Goal: Transaction & Acquisition: Book appointment/travel/reservation

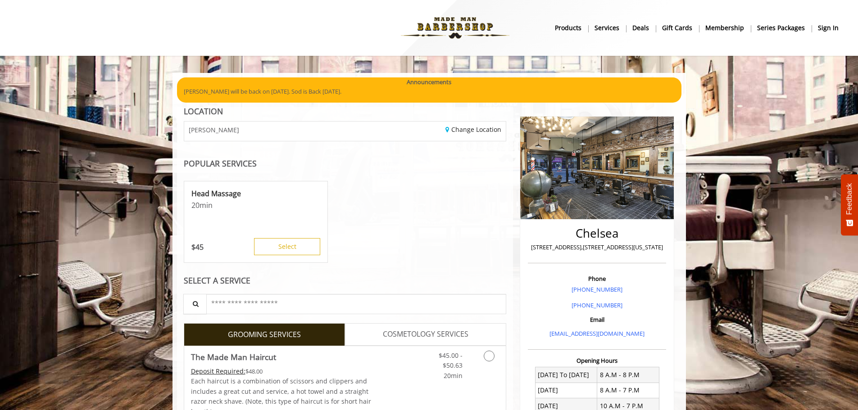
click at [335, 127] on div "[PERSON_NAME]" at bounding box center [261, 131] width 168 height 19
click at [464, 132] on link "Change Location" at bounding box center [473, 129] width 56 height 9
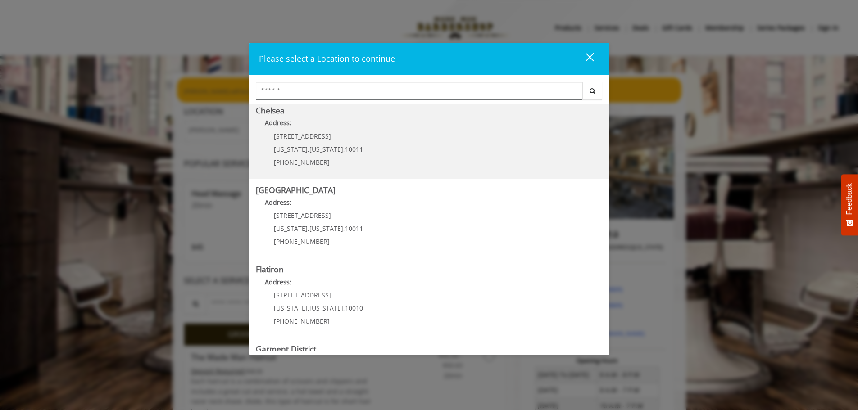
scroll to position [85, 0]
click at [373, 216] on Street "[GEOGRAPHIC_DATA] Address: [STREET_ADDRESS][US_STATE][US_STATE] (646) 850-0041" at bounding box center [429, 219] width 347 height 66
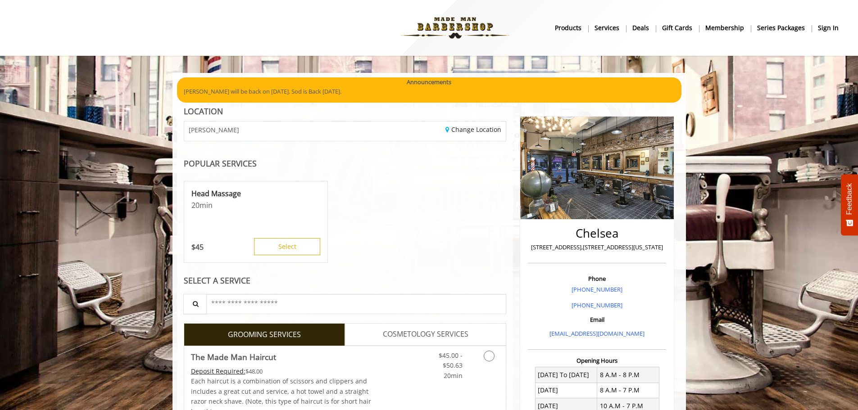
click at [373, 216] on div "Head Massage 20 min $ 45 Select" at bounding box center [345, 222] width 323 height 90
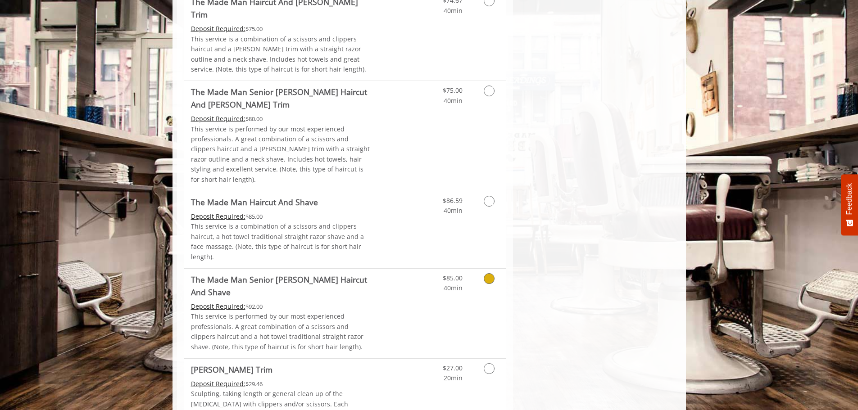
scroll to position [706, 0]
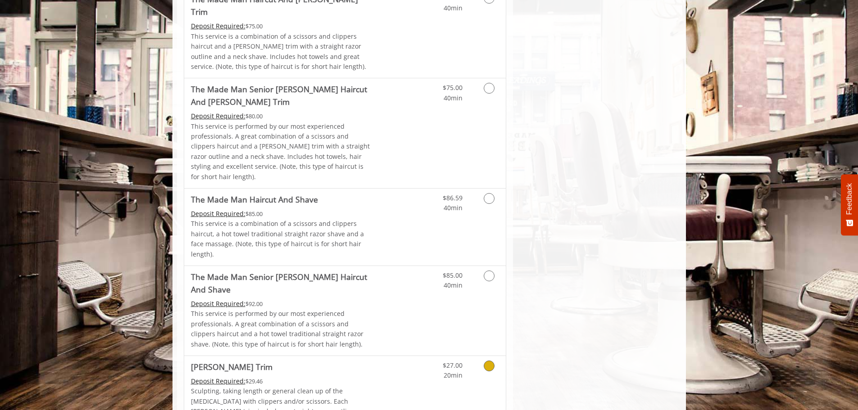
click at [299, 377] on div "Deposit Required: $29.46" at bounding box center [281, 382] width 181 height 10
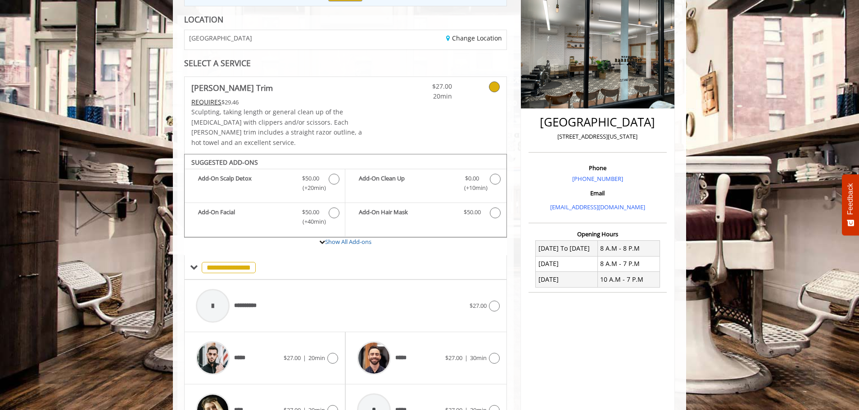
scroll to position [124, 0]
click at [348, 237] on link "Show All Add-ons" at bounding box center [348, 241] width 46 height 8
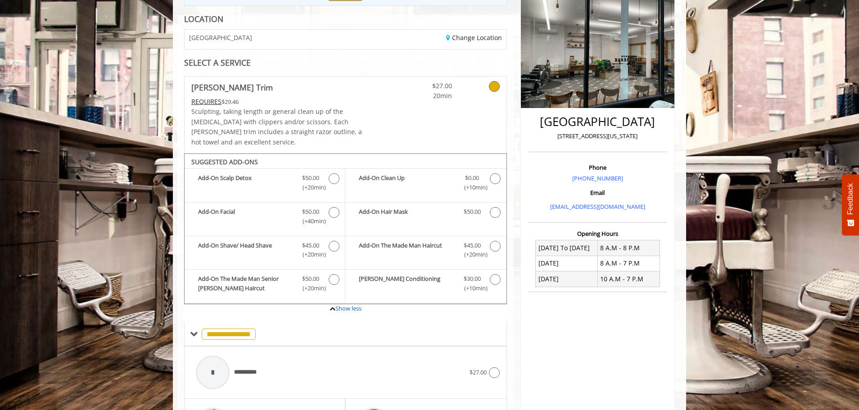
scroll to position [0, 0]
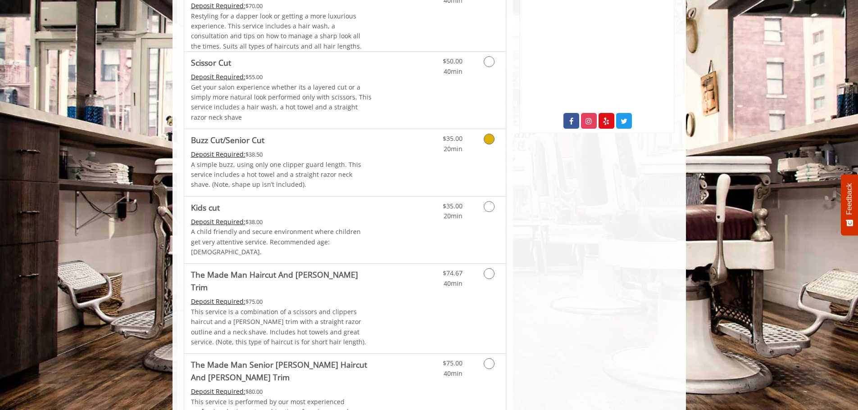
scroll to position [431, 0]
click at [490, 268] on icon "Grooming services" at bounding box center [489, 273] width 11 height 11
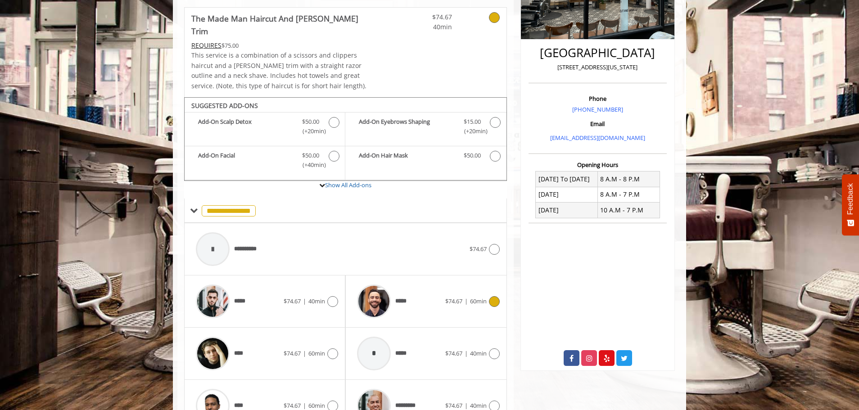
scroll to position [234, 0]
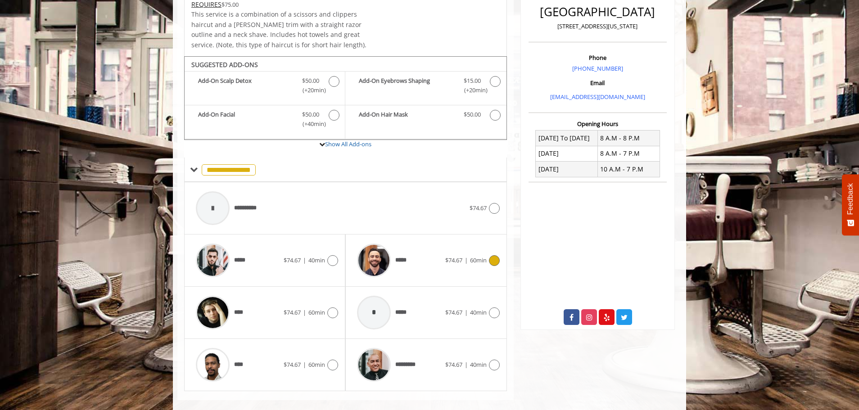
click at [496, 255] on icon at bounding box center [494, 260] width 11 height 11
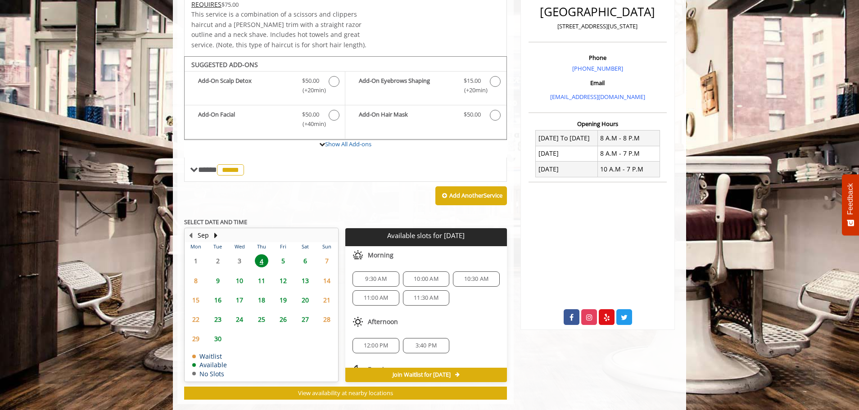
scroll to position [238, 0]
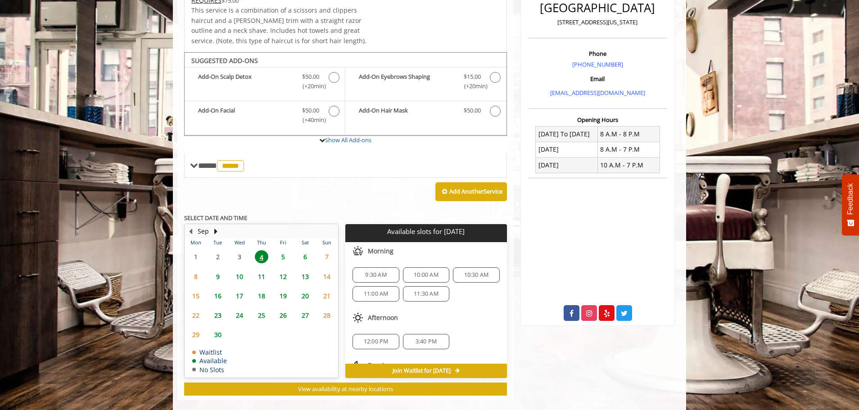
click at [422, 272] on span "10:00 AM" at bounding box center [426, 275] width 25 height 7
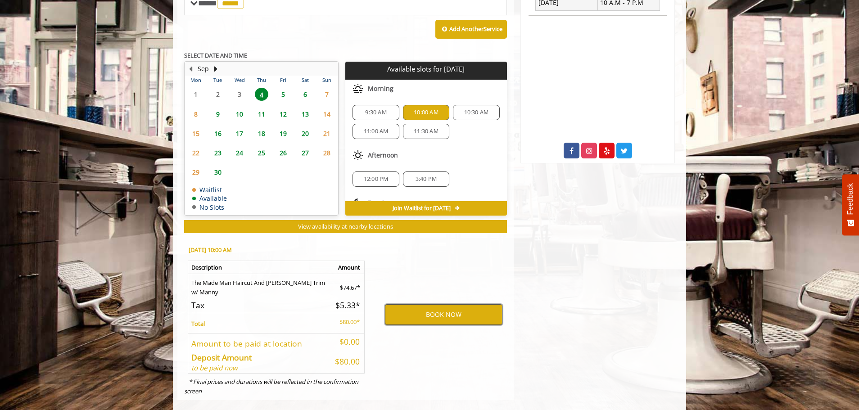
click at [443, 304] on button "BOOK NOW" at bounding box center [444, 314] width 118 height 21
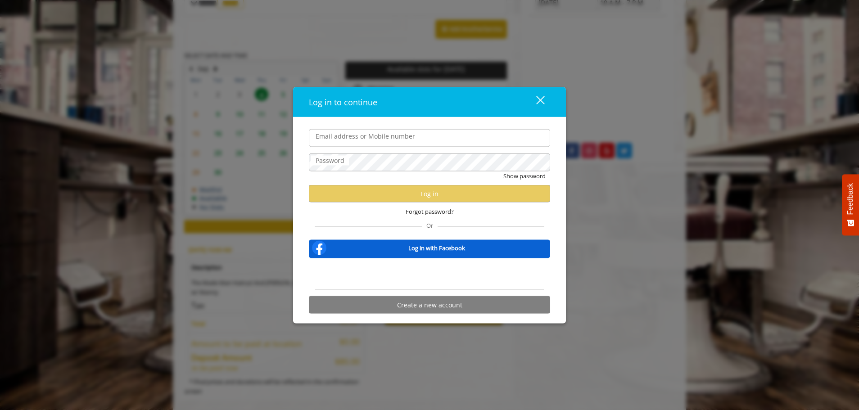
type input "**********"
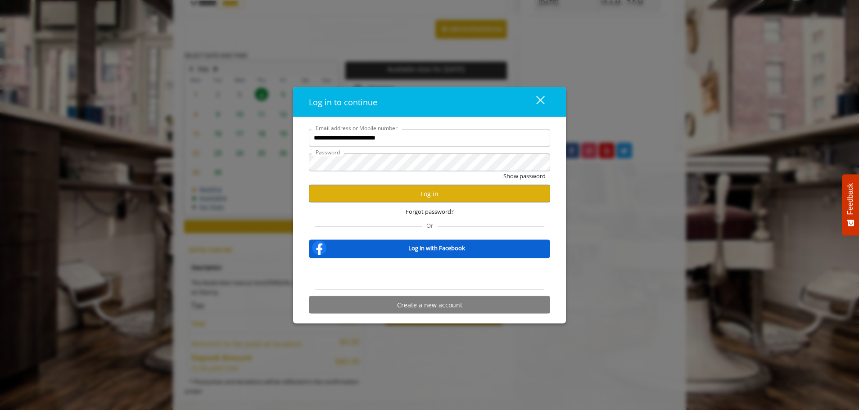
scroll to position [0, 0]
click at [532, 176] on button "Show password" at bounding box center [525, 175] width 42 height 9
click at [532, 176] on button "Hide password" at bounding box center [526, 175] width 40 height 9
click at [428, 193] on button "Log in" at bounding box center [429, 194] width 241 height 18
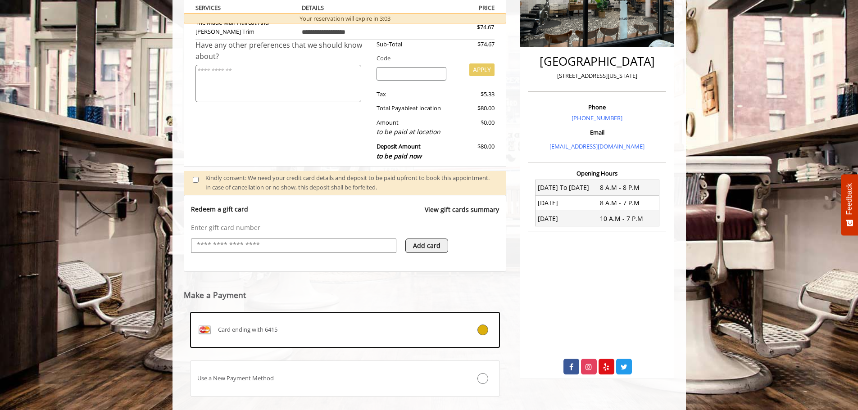
scroll to position [237, 0]
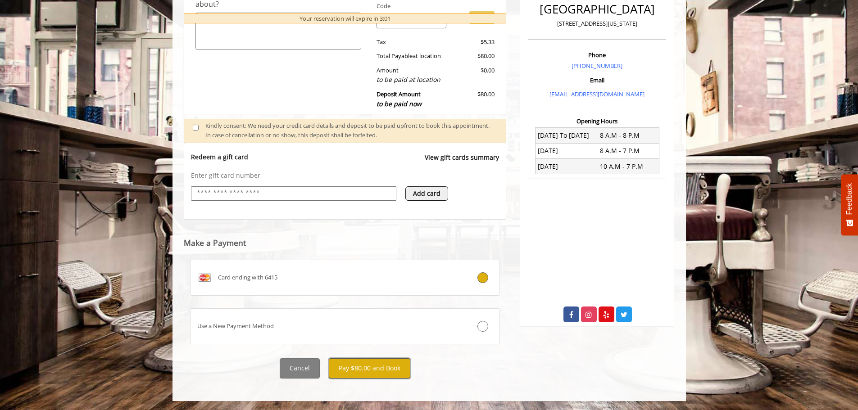
click at [360, 365] on button "Pay $80.00 and Book" at bounding box center [370, 369] width 82 height 20
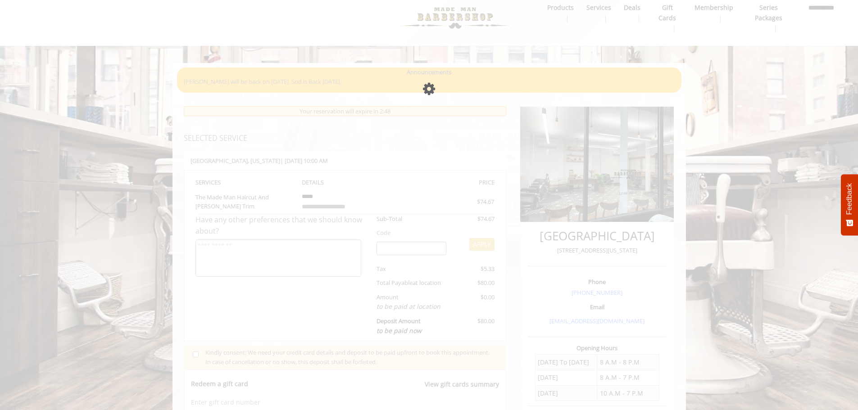
scroll to position [9, 0]
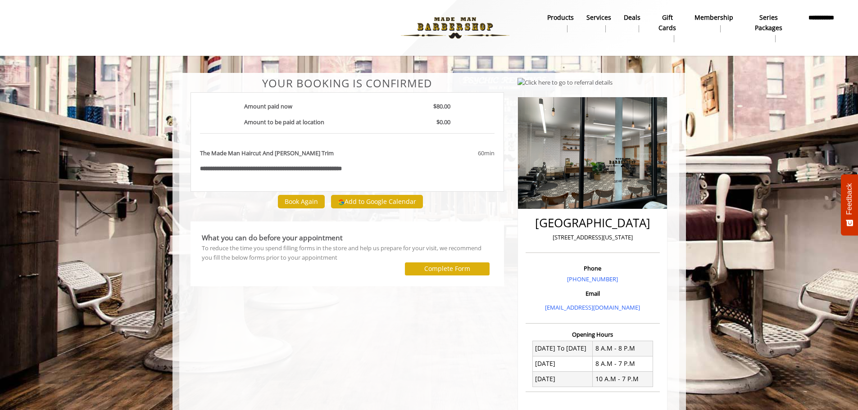
click at [132, 245] on body "**********" at bounding box center [429, 313] width 858 height 480
click at [516, 265] on div "Chelsea 15th Street 267 W 15th Street, New York Phone +(646) 850-0041 Email inf…" at bounding box center [592, 308] width 163 height 462
click at [54, 110] on body "**********" at bounding box center [429, 313] width 858 height 480
